Goal: Navigation & Orientation: Find specific page/section

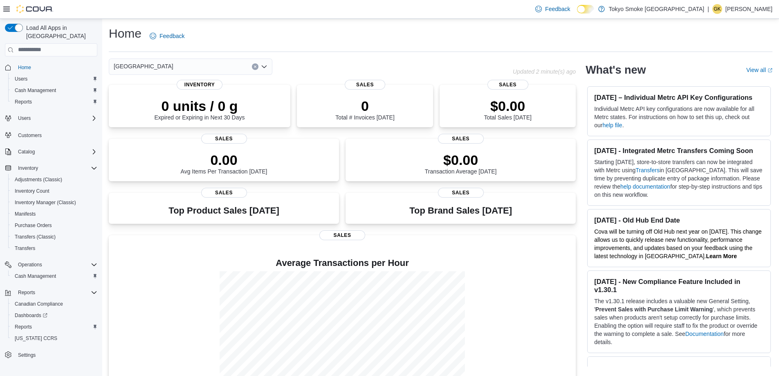
click at [754, 9] on p "[PERSON_NAME]" at bounding box center [749, 9] width 47 height 10
click at [722, 79] on span "Sign Out" at bounding box center [720, 80] width 22 height 8
